Goal: Task Accomplishment & Management: Manage account settings

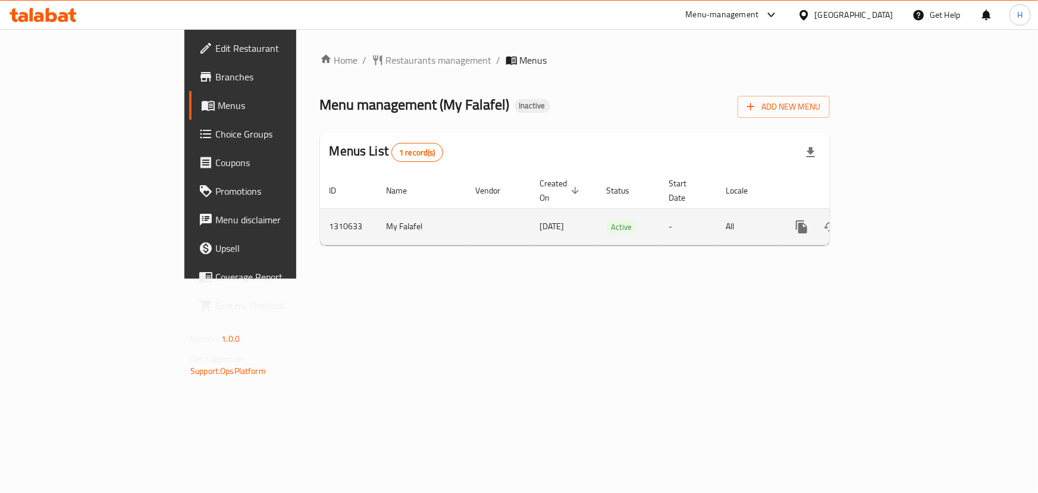
click at [893, 221] on icon "enhanced table" at bounding box center [887, 226] width 11 height 11
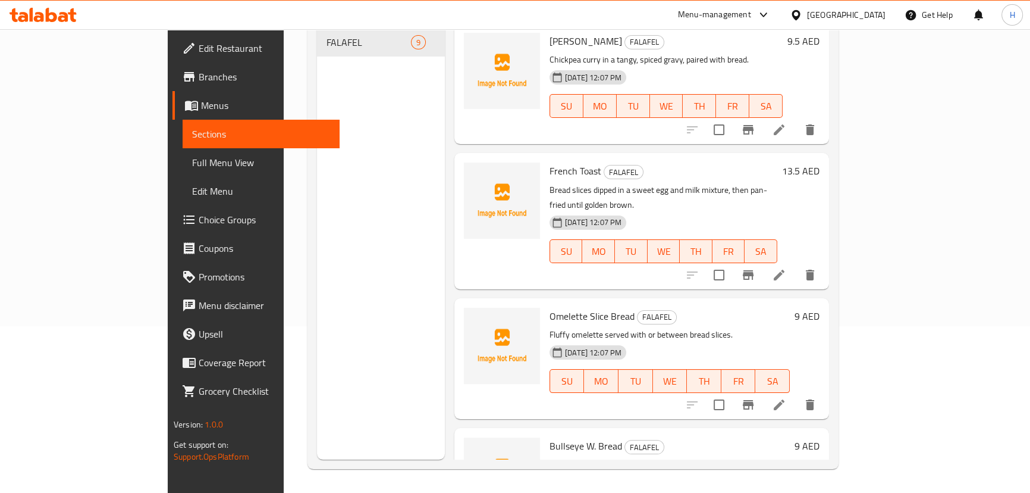
scroll to position [108, 0]
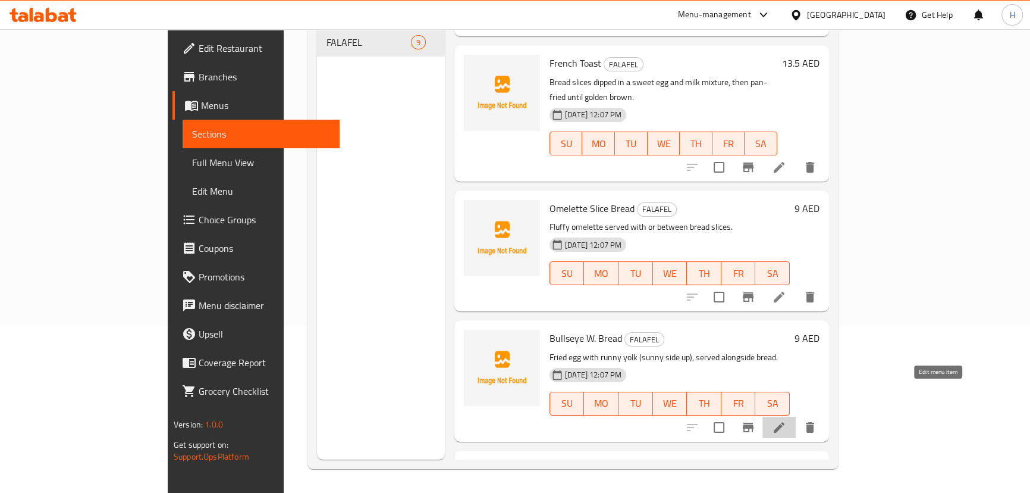
click at [786, 420] on icon at bounding box center [779, 427] width 14 height 14
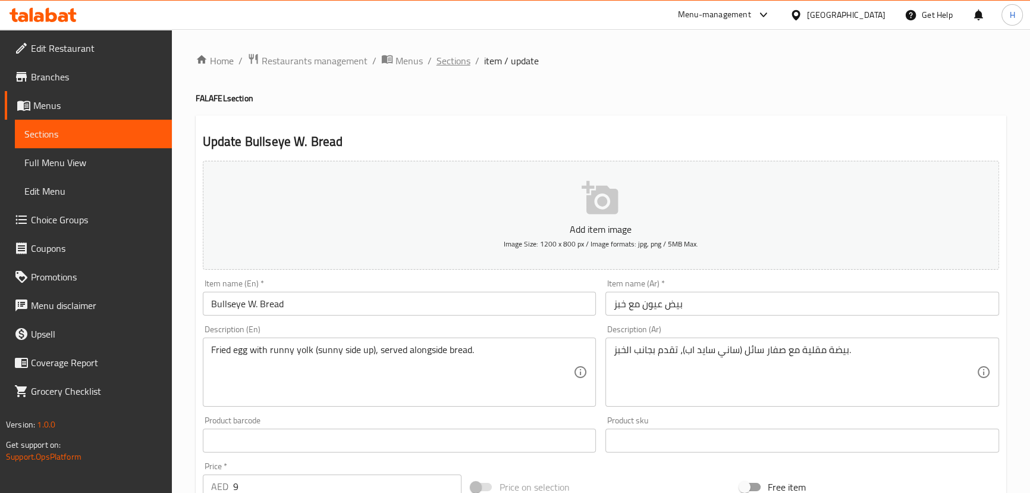
click at [448, 54] on span "Sections" at bounding box center [454, 61] width 34 height 14
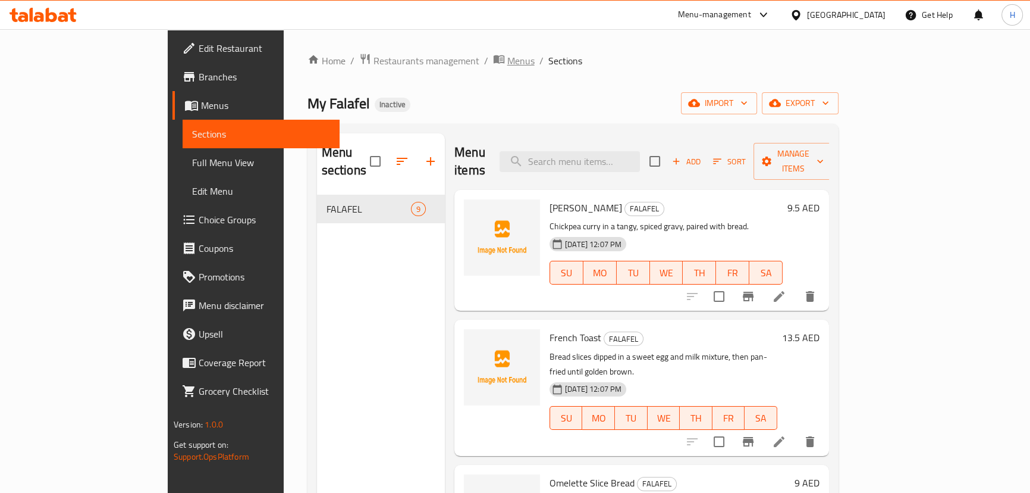
click at [507, 60] on span "Menus" at bounding box center [520, 61] width 27 height 14
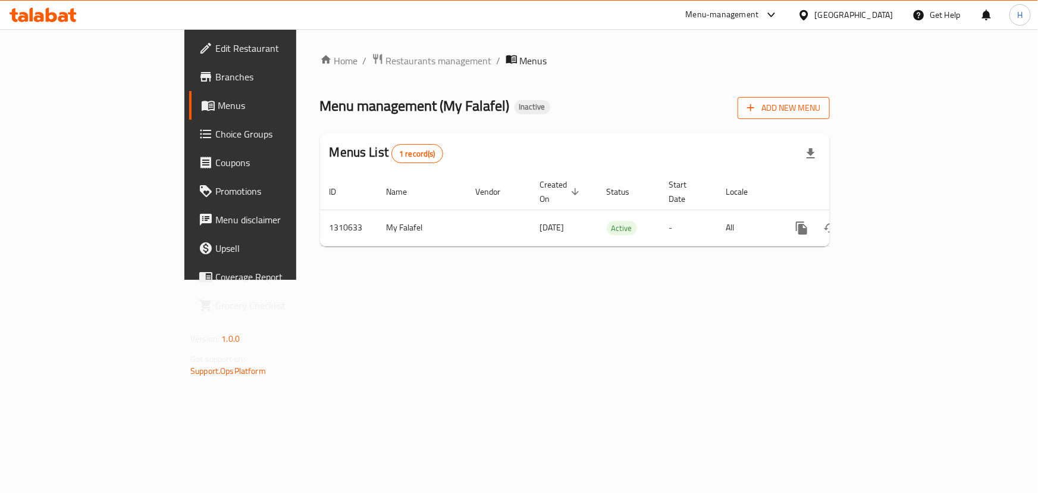
click at [820, 102] on span "Add New Menu" at bounding box center [783, 108] width 73 height 15
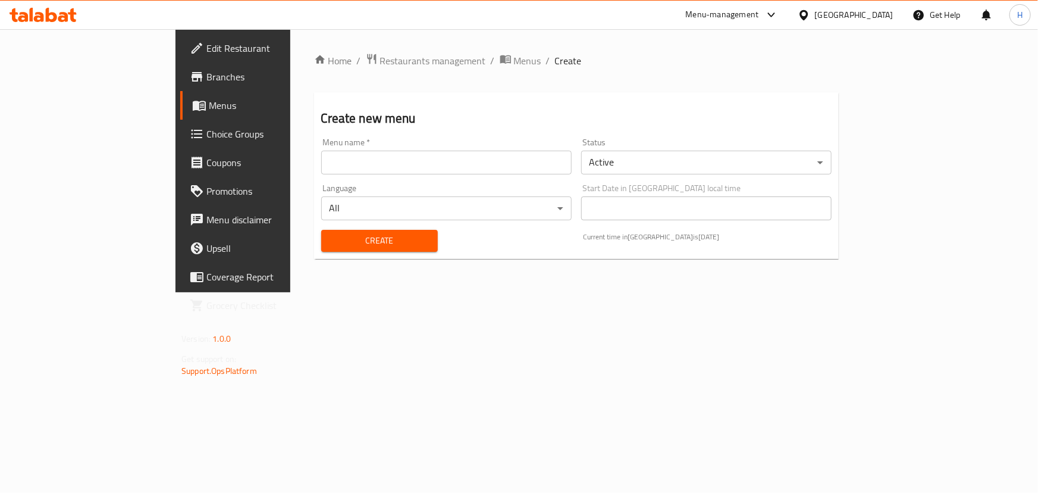
drag, startPoint x: 407, startPoint y: 172, endPoint x: 416, endPoint y: 173, distance: 8.9
click at [406, 168] on input "text" at bounding box center [446, 162] width 250 height 24
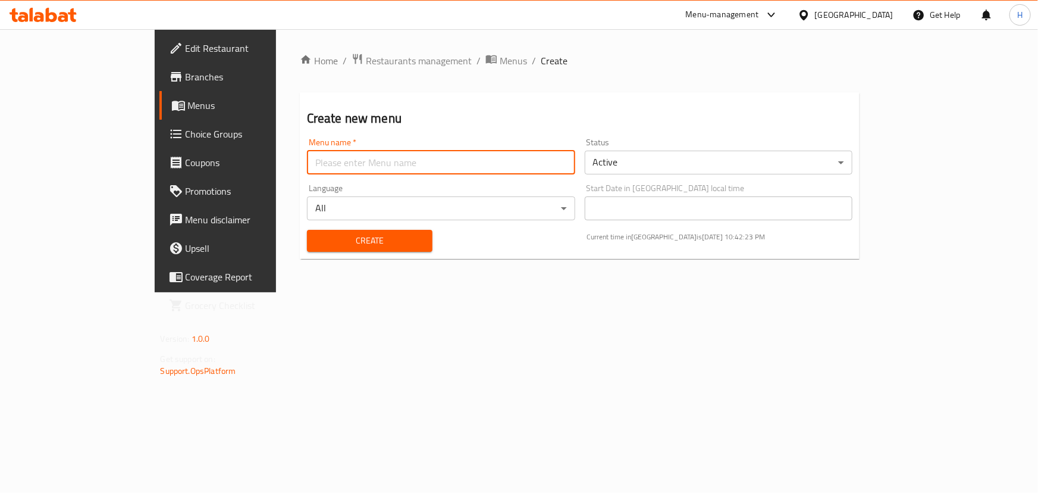
type input "Menu"
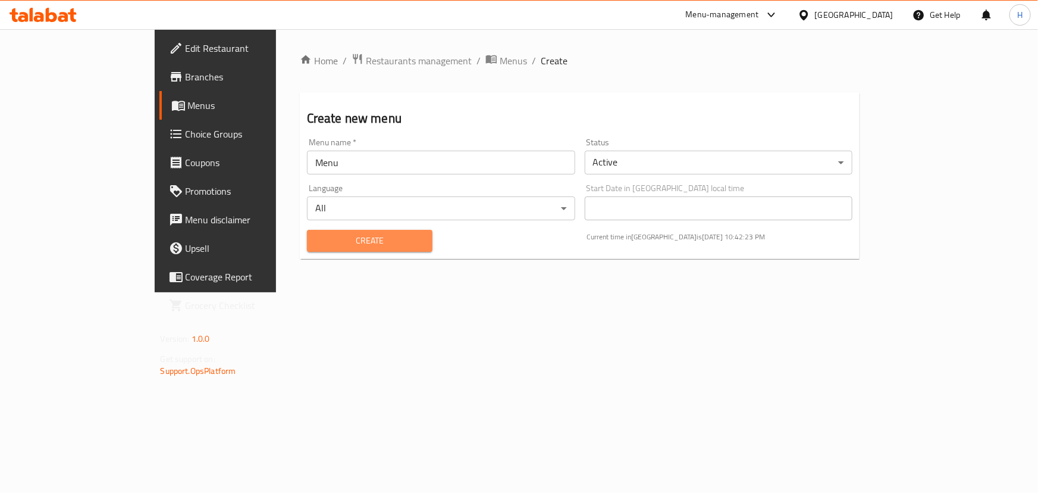
drag, startPoint x: 300, startPoint y: 236, endPoint x: 403, endPoint y: 205, distance: 106.9
click at [316, 237] on span "Create" at bounding box center [369, 240] width 106 height 15
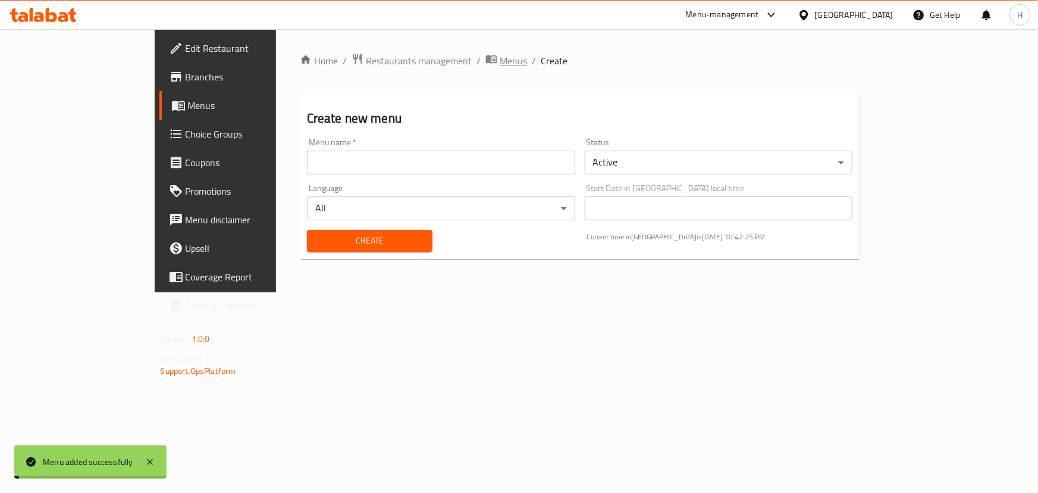
click at [500, 65] on span "Menus" at bounding box center [513, 61] width 27 height 14
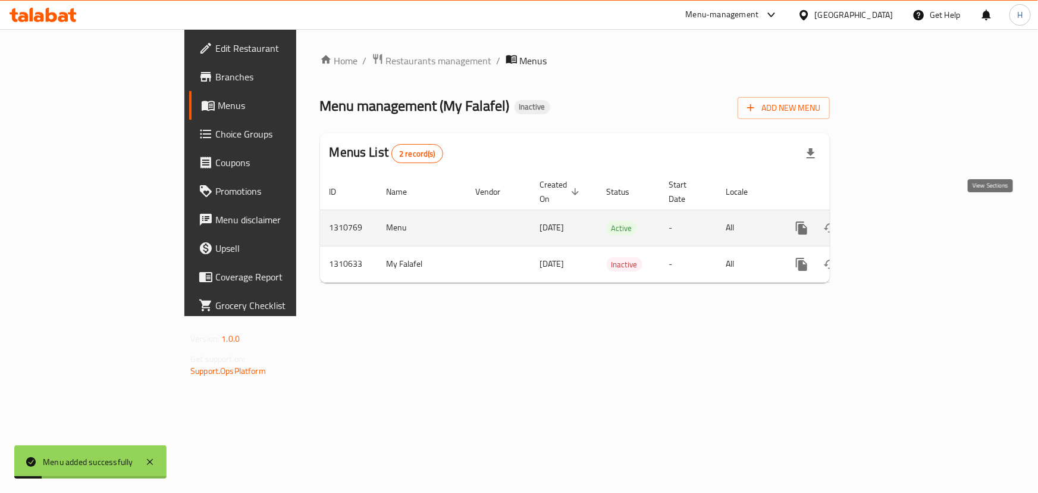
click at [895, 221] on icon "enhanced table" at bounding box center [887, 228] width 14 height 14
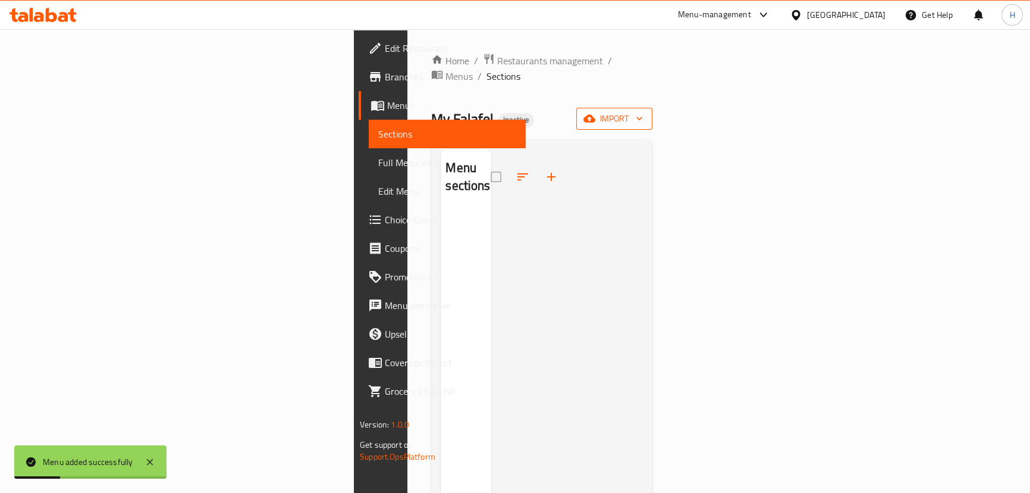
click at [643, 111] on span "import" at bounding box center [614, 118] width 57 height 15
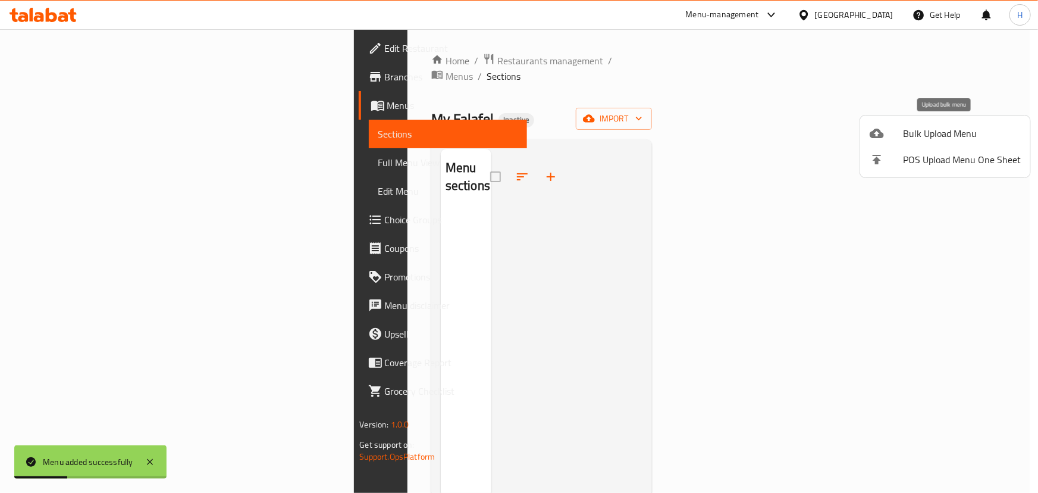
click at [920, 132] on span "Bulk Upload Menu" at bounding box center [962, 133] width 118 height 14
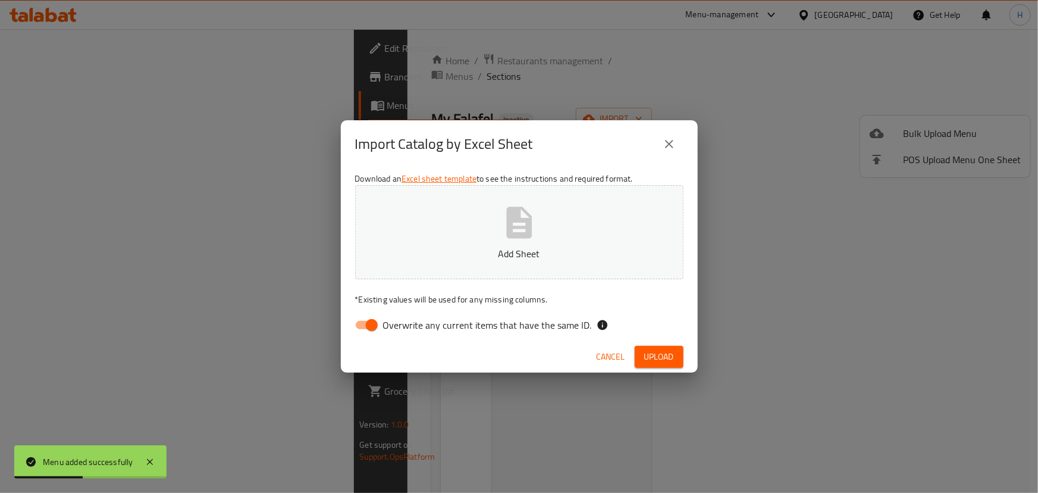
drag, startPoint x: 436, startPoint y: 323, endPoint x: 714, endPoint y: 190, distance: 308.1
click at [438, 321] on span "Overwrite any current items that have the same ID." at bounding box center [487, 325] width 209 height 14
drag, startPoint x: 377, startPoint y: 321, endPoint x: 424, endPoint y: 339, distance: 50.3
click at [377, 321] on input "Overwrite any current items that have the same ID." at bounding box center [372, 324] width 68 height 23
checkbox input "false"
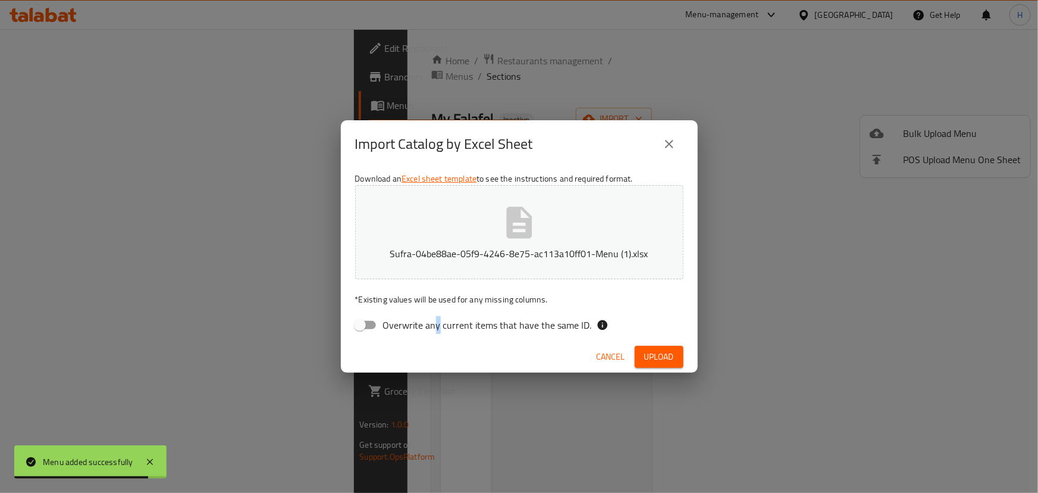
click at [660, 356] on span "Upload" at bounding box center [659, 356] width 30 height 15
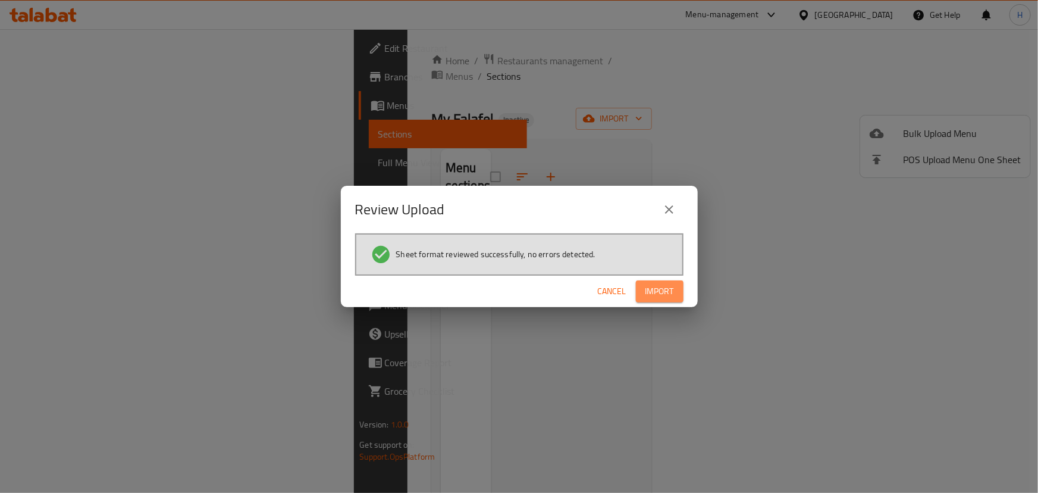
click at [666, 285] on span "Import" at bounding box center [659, 291] width 29 height 15
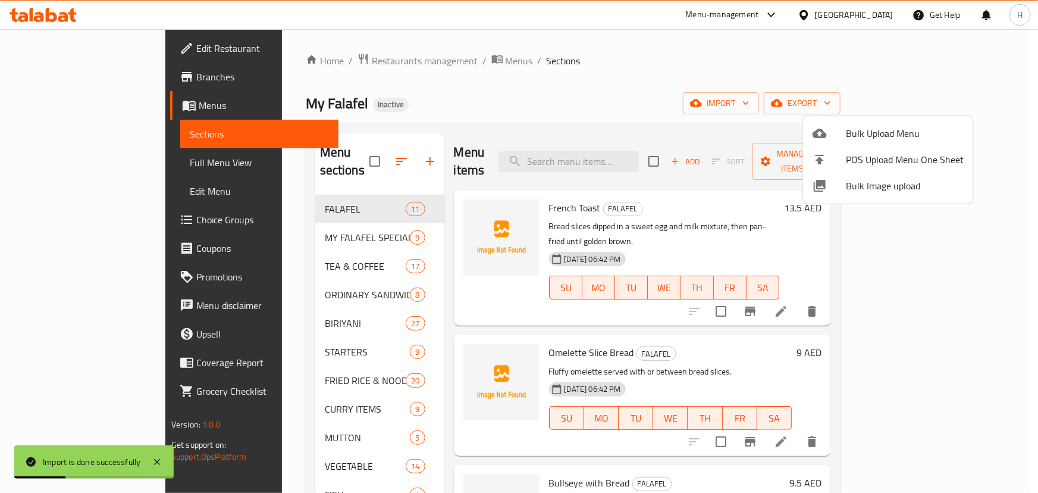
click at [537, 121] on div at bounding box center [519, 246] width 1038 height 493
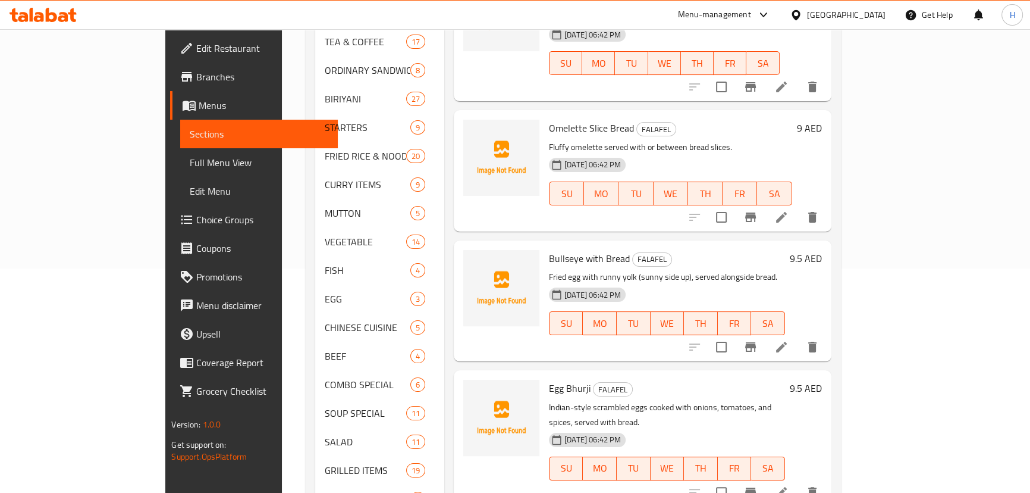
scroll to position [184, 0]
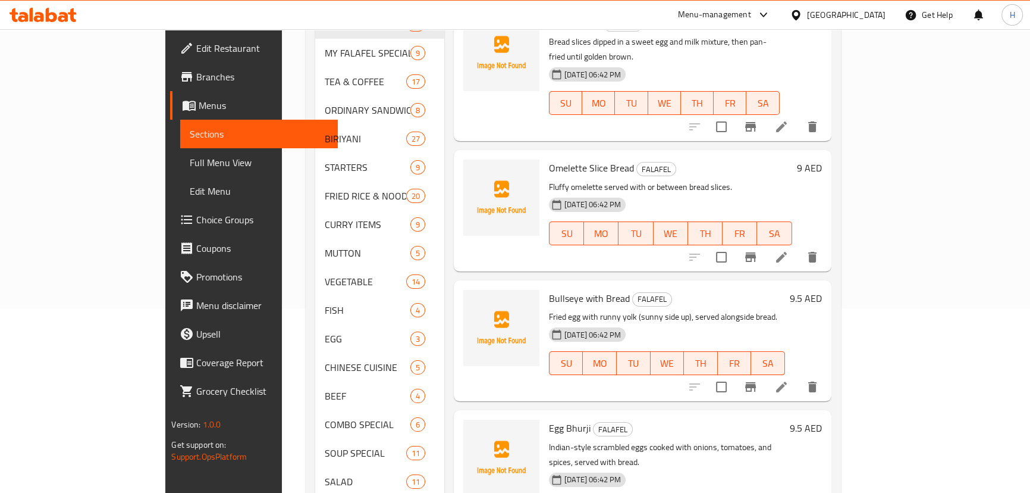
click at [190, 156] on span "Full Menu View" at bounding box center [259, 162] width 138 height 14
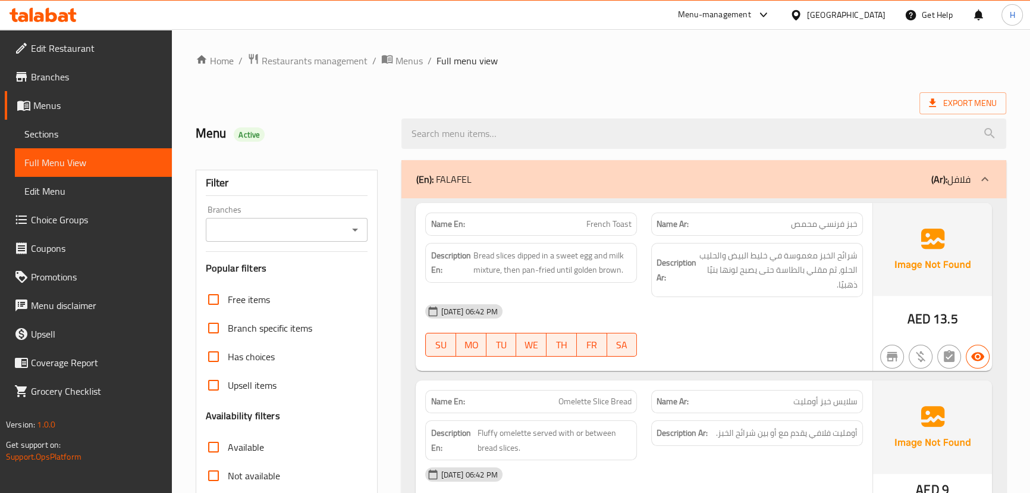
click at [646, 278] on div "Description Ar: شرائح الخبز مغموسة في خليط البيض والحليب الحلو، ثم مقلي بالطاسة…" at bounding box center [757, 270] width 226 height 69
